Goal: Navigation & Orientation: Find specific page/section

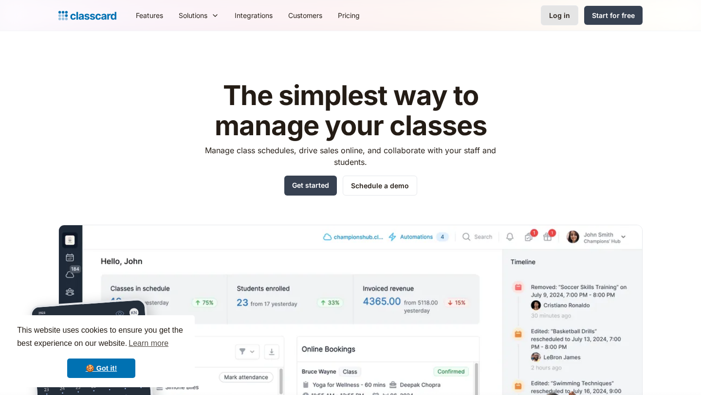
click at [563, 8] on link "Log in" at bounding box center [559, 15] width 37 height 20
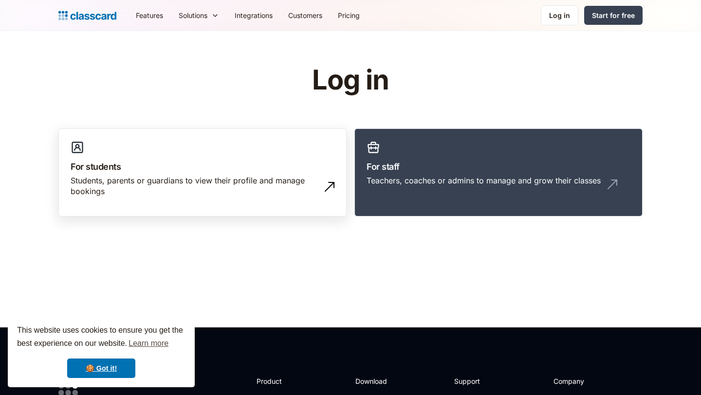
click at [235, 143] on link "For students Students, parents or guardians to view their profile and manage bo…" at bounding box center [202, 172] width 288 height 89
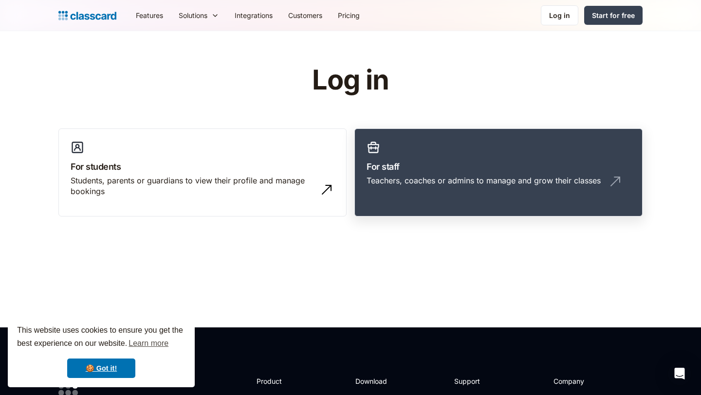
click at [432, 130] on link "For staff Teachers, coaches or admins to manage and grow their classes" at bounding box center [498, 172] width 288 height 89
